Goal: Task Accomplishment & Management: Manage account settings

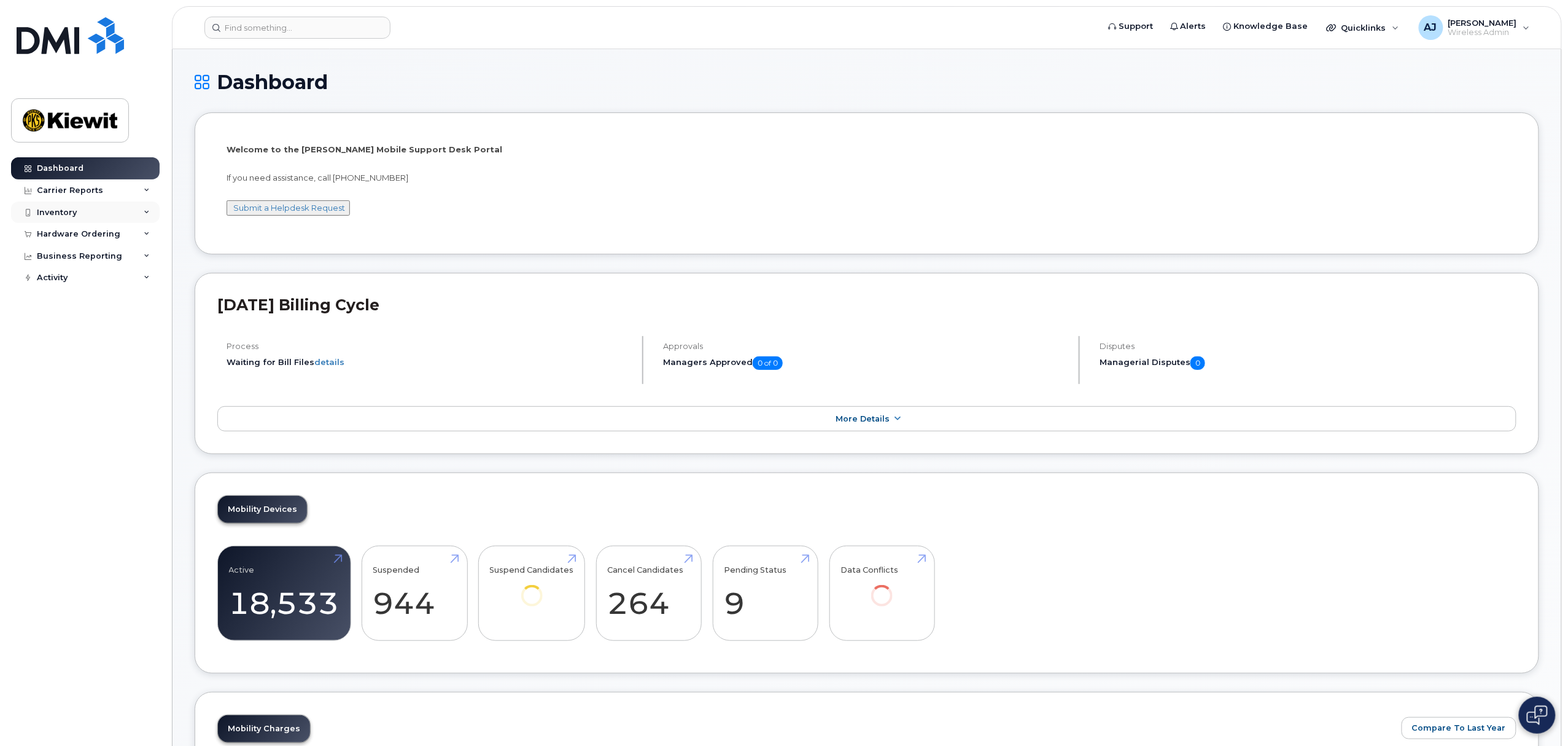
click at [97, 219] on div "Inventory" at bounding box center [85, 212] width 148 height 23
click at [99, 237] on div "Mobility Devices" at bounding box center [77, 235] width 69 height 11
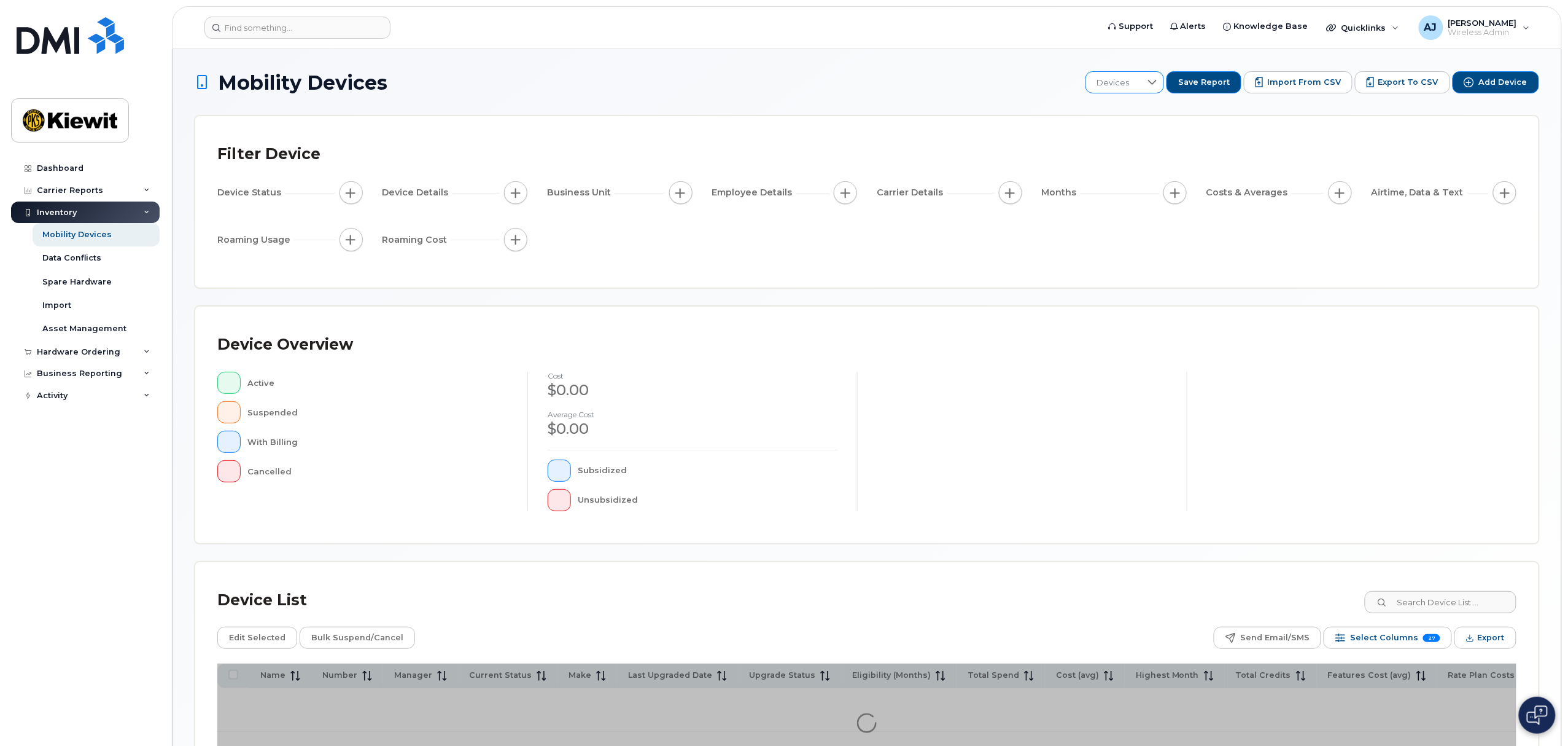
click at [1154, 81] on div at bounding box center [1152, 82] width 23 height 21
click at [861, 69] on div "Mobility Devices Devices Save Report Import from CSV Export to CSV Add Device F…" at bounding box center [867, 427] width 1389 height 756
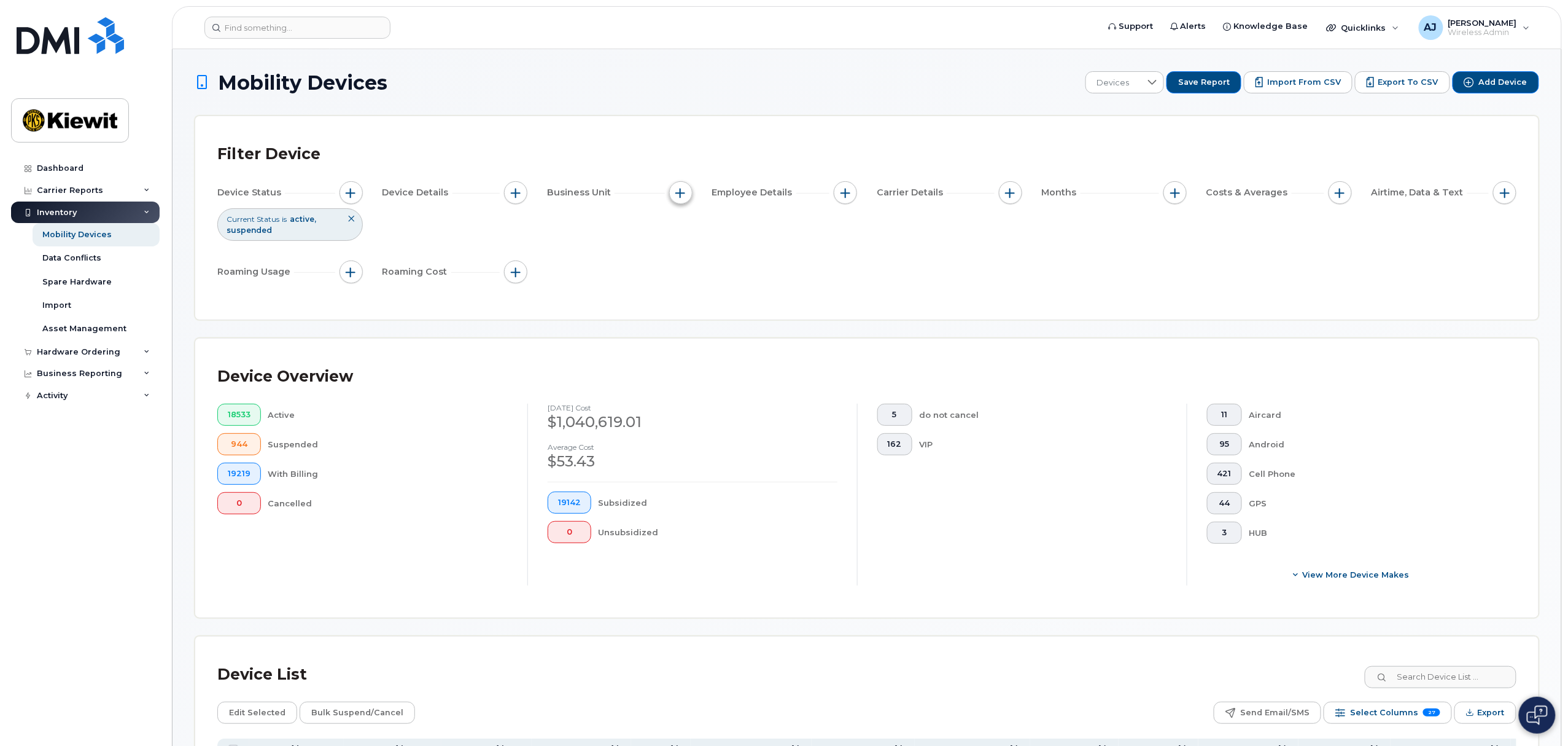
click at [682, 194] on span "button" at bounding box center [681, 193] width 9 height 9
drag, startPoint x: 686, startPoint y: 248, endPoint x: 682, endPoint y: 288, distance: 40.2
click at [682, 288] on div "Manager Cost Center Profit Center WBS Element Company Code Additional Status" at bounding box center [725, 278] width 111 height 135
click at [682, 288] on input "WBS Element" at bounding box center [684, 288] width 9 height 9
checkbox input "true"
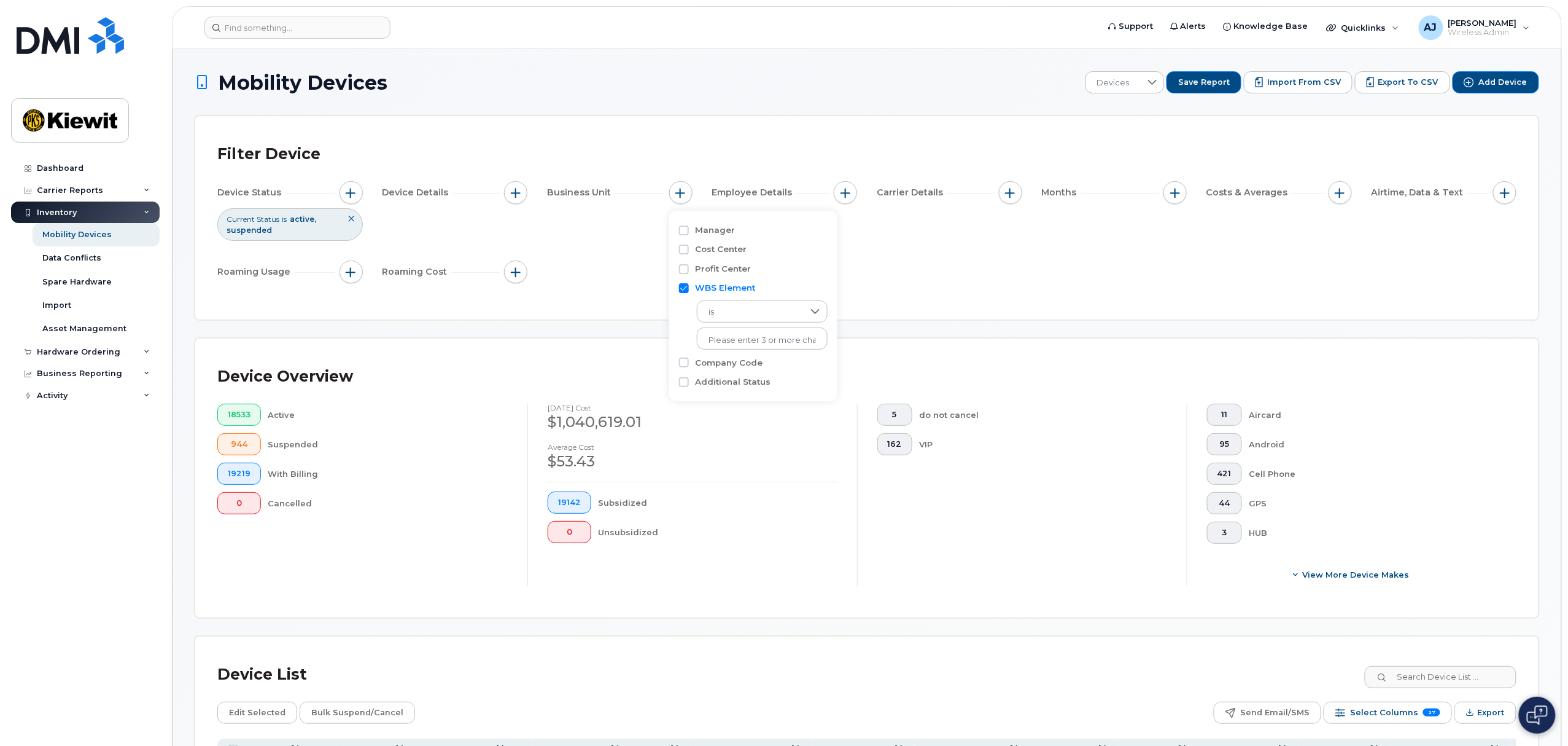
click at [739, 325] on div "is No results found" at bounding box center [753, 321] width 148 height 55
click at [739, 342] on input "text" at bounding box center [761, 340] width 107 height 11
type input "106486.1107"
click at [764, 366] on li "1044 - 106486.1107 - [PERSON_NAME] Infrastr South Co" at bounding box center [812, 365] width 231 height 23
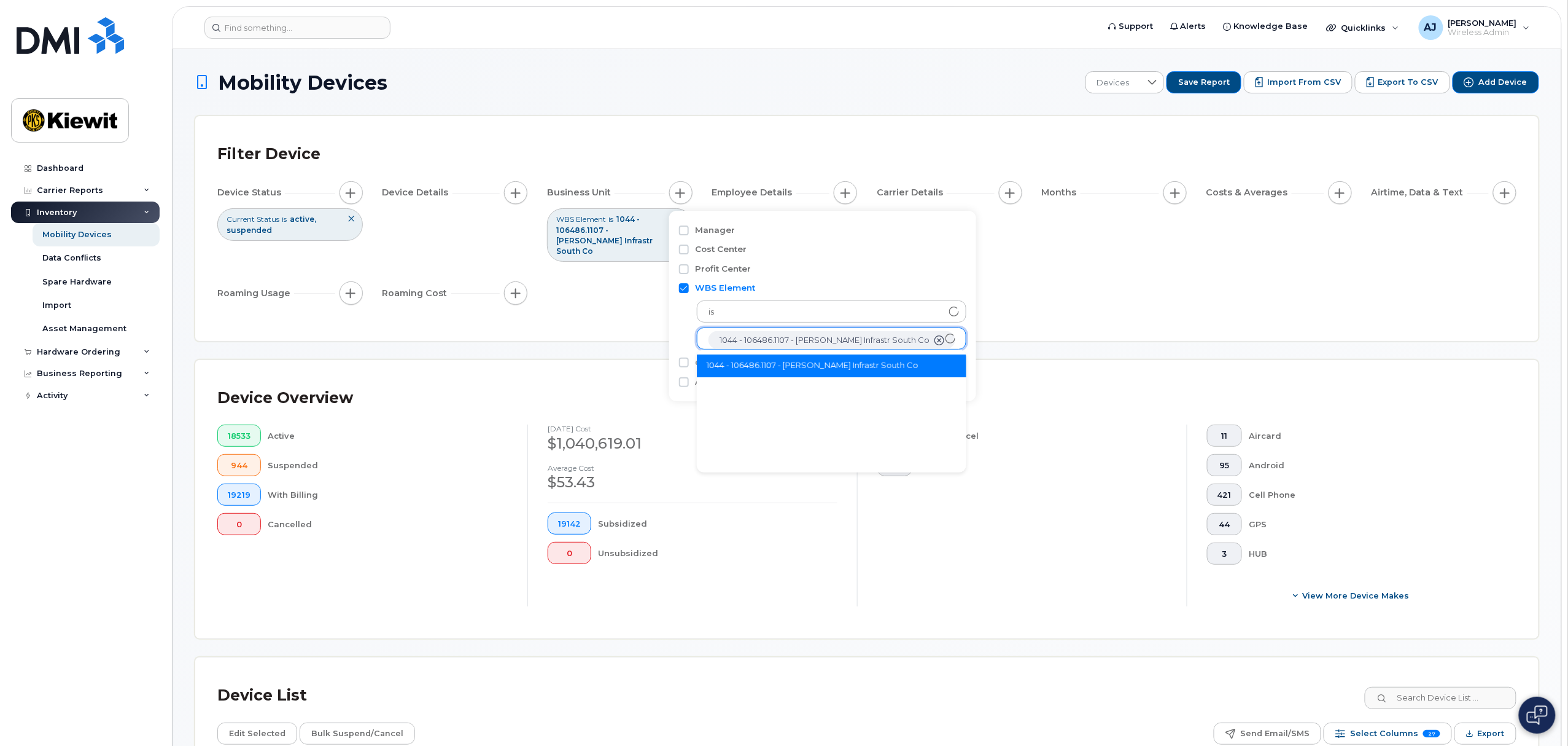
scroll to position [25, 0]
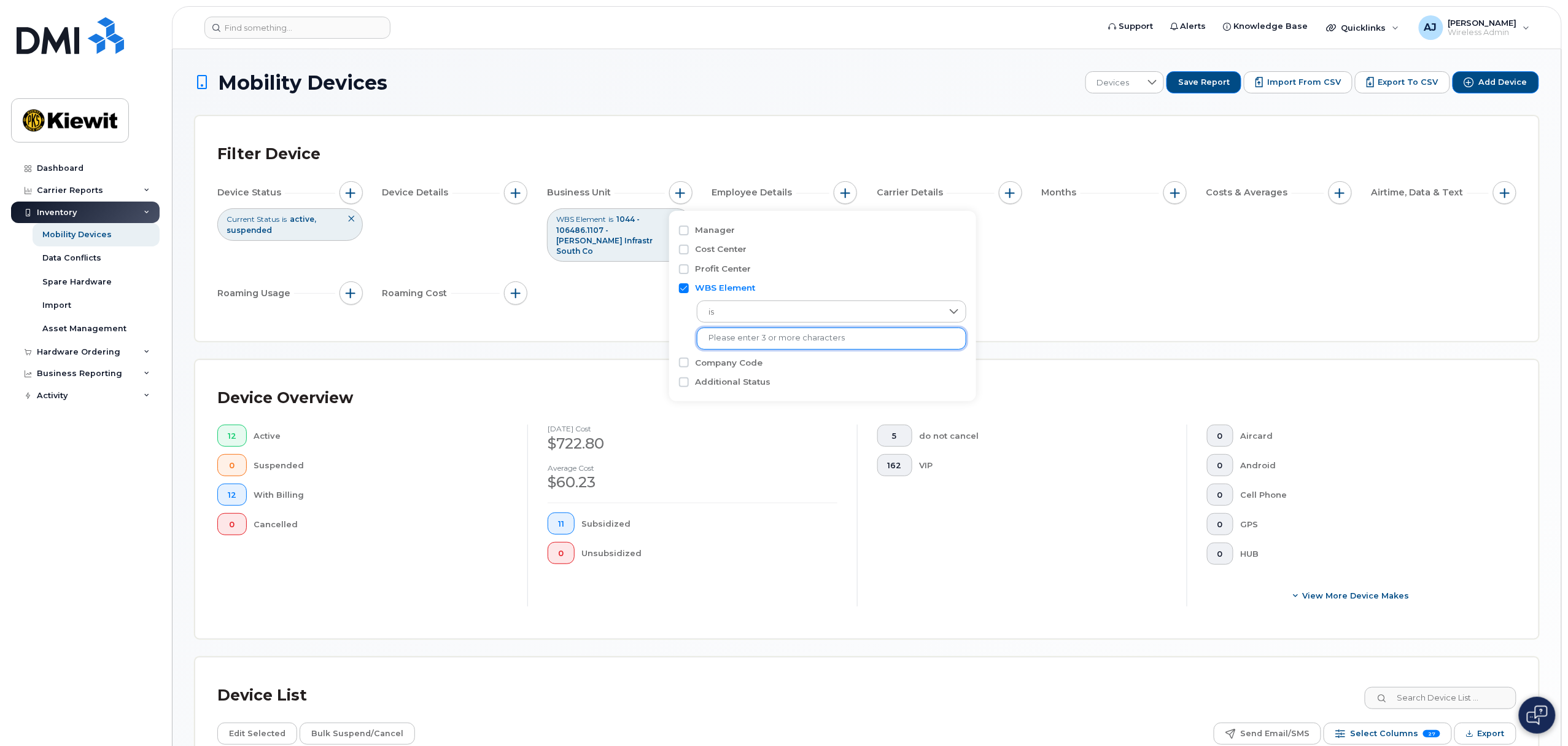
click at [651, 118] on div "Filter Device Device Status Current Status is active suspended Device Details B…" at bounding box center [867, 228] width 1343 height 225
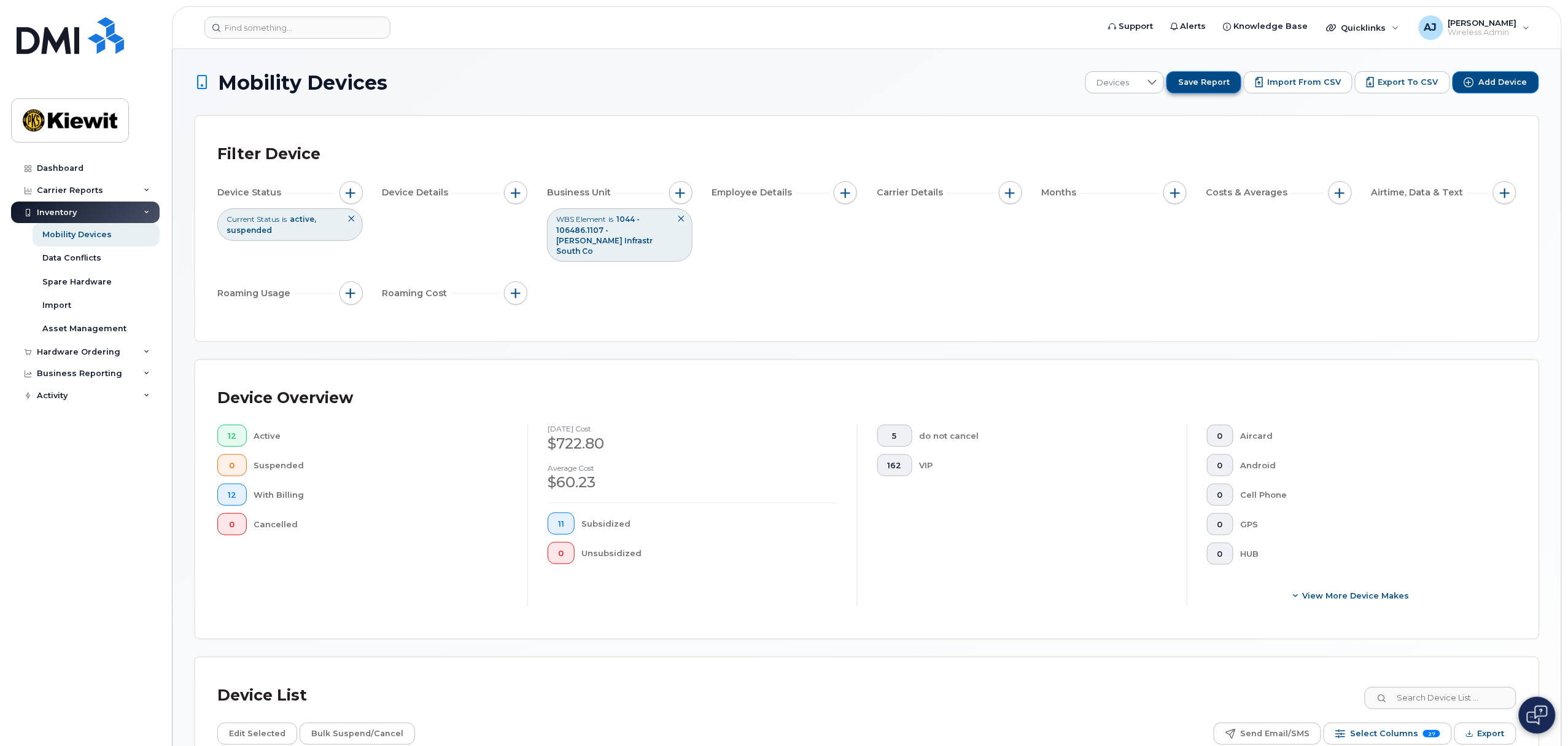
click at [1214, 79] on span "Save Report" at bounding box center [1203, 83] width 52 height 11
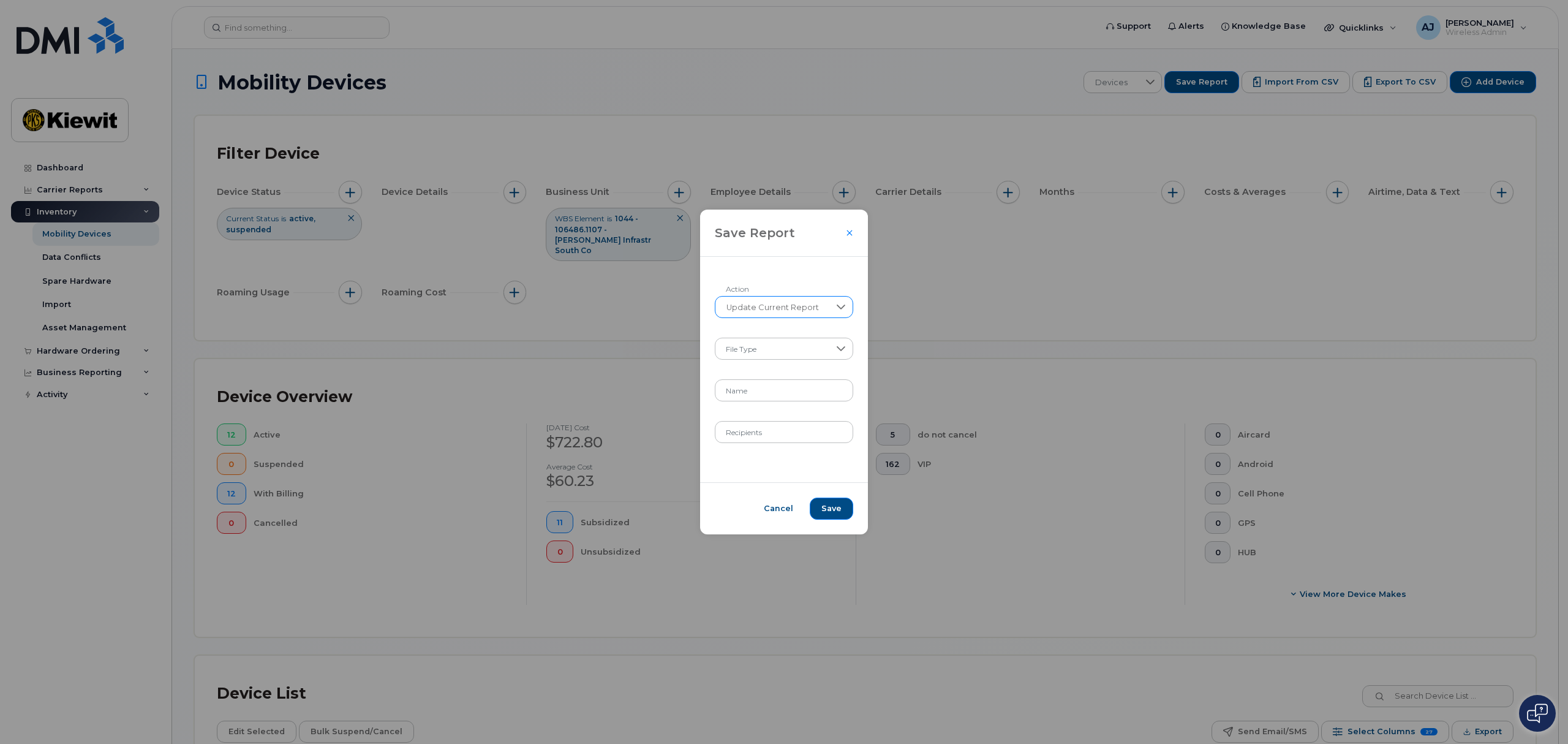
click at [804, 310] on span "Update Current Report" at bounding box center [773, 307] width 114 height 22
click at [791, 332] on li "Create New Report" at bounding box center [784, 339] width 137 height 22
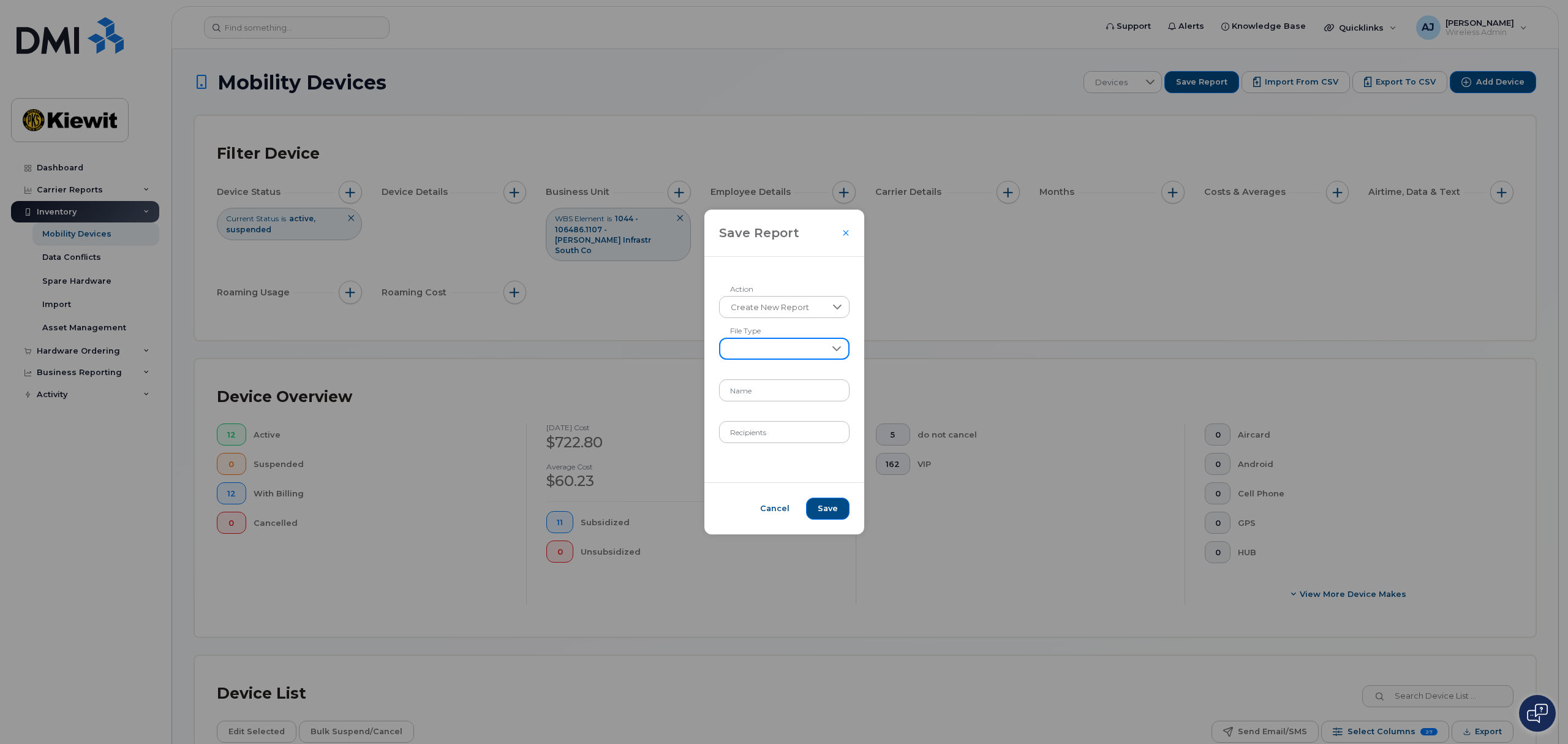
click at [777, 356] on span at bounding box center [773, 350] width 105 height 22
click at [764, 390] on li "XLSX" at bounding box center [784, 380] width 122 height 22
click at [764, 390] on input "Name" at bounding box center [783, 391] width 130 height 22
type input "106486"
click at [775, 437] on input "Recipients" at bounding box center [783, 432] width 130 height 22
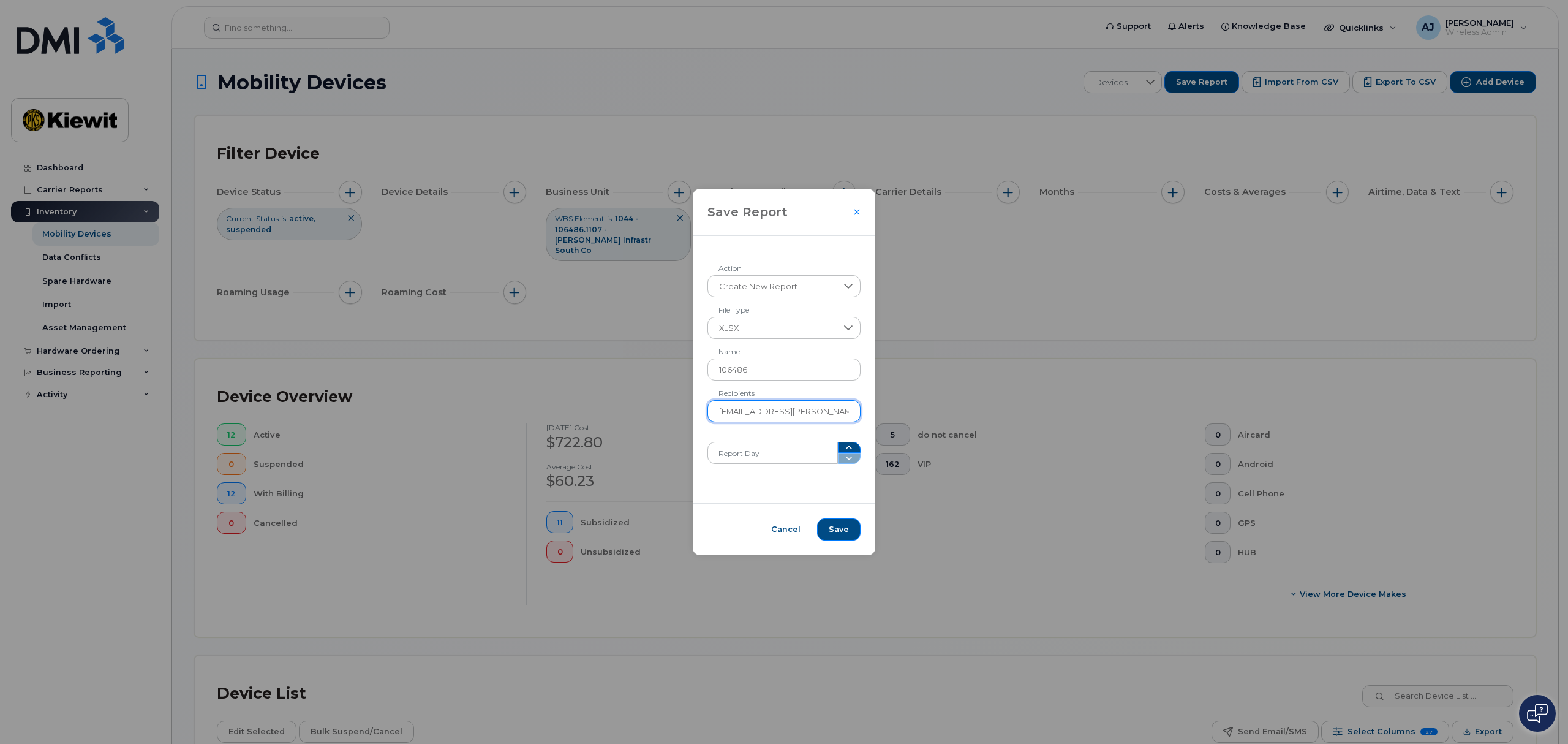
type input "[EMAIL_ADDRESS][PERSON_NAME][PERSON_NAME][DOMAIN_NAME],[PERSON_NAME][DOMAIN_NAM…"
click at [802, 465] on div "Create New Report Action XLSX File Type 106486 Name [EMAIL_ADDRESS][PERSON_NAME…" at bounding box center [783, 369] width 183 height 267
click at [804, 462] on input "Report Day" at bounding box center [772, 453] width 130 height 22
type input "4"
type input "14"
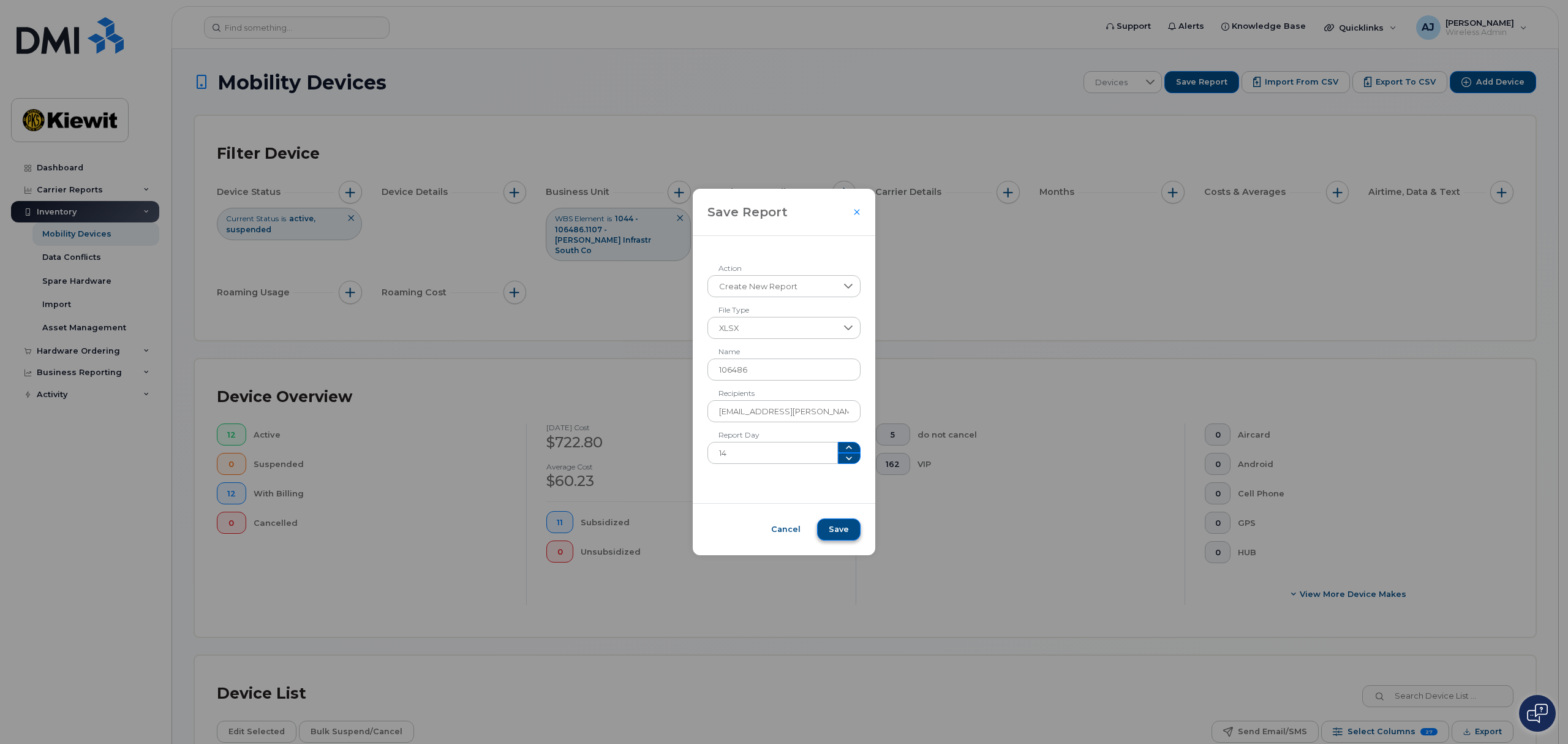
click at [830, 523] on button "Save" at bounding box center [838, 529] width 43 height 22
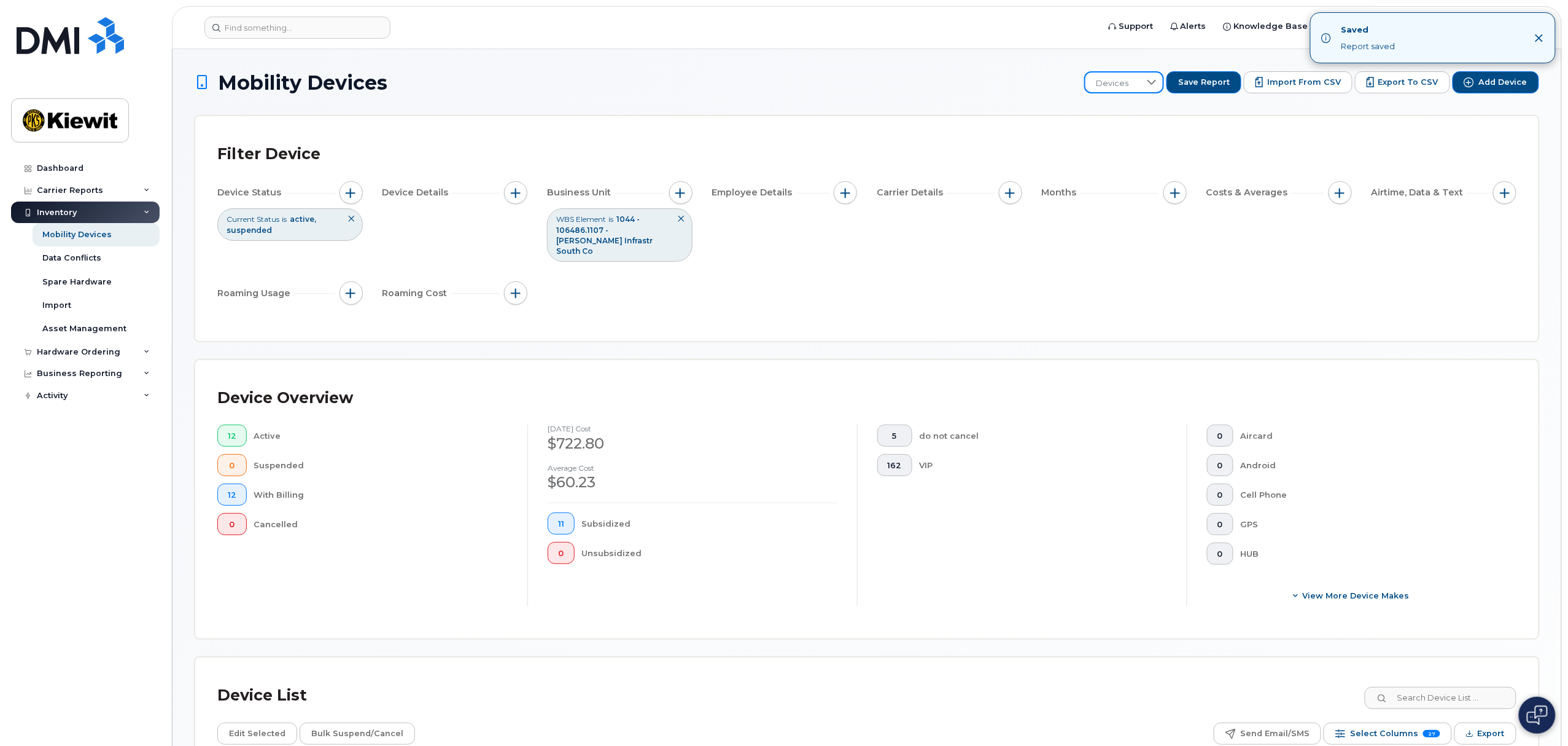
click at [1125, 88] on span "Devices" at bounding box center [1113, 84] width 54 height 23
click at [1150, 180] on li "106486" at bounding box center [1169, 189] width 145 height 22
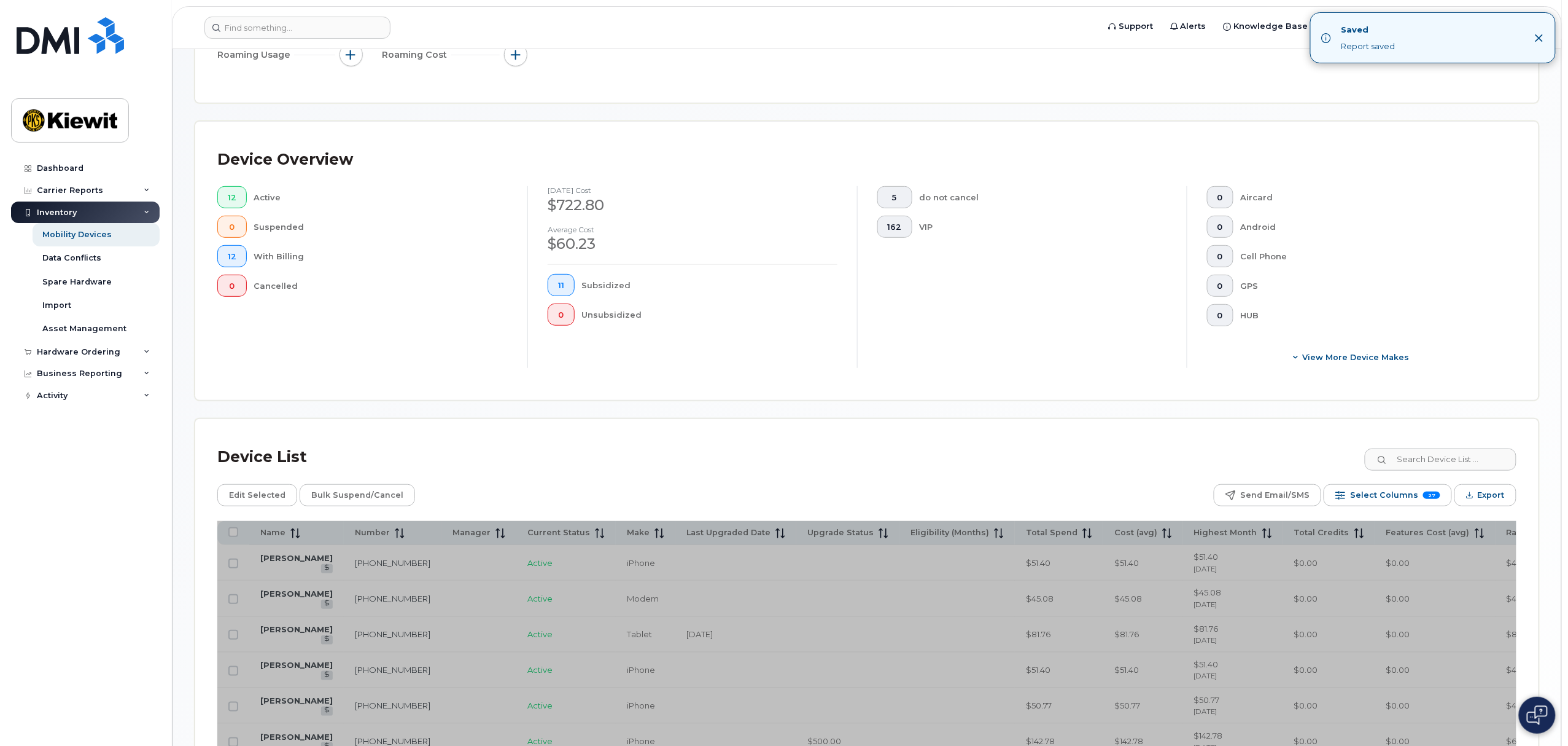
scroll to position [245, 0]
